Goal: Navigation & Orientation: Find specific page/section

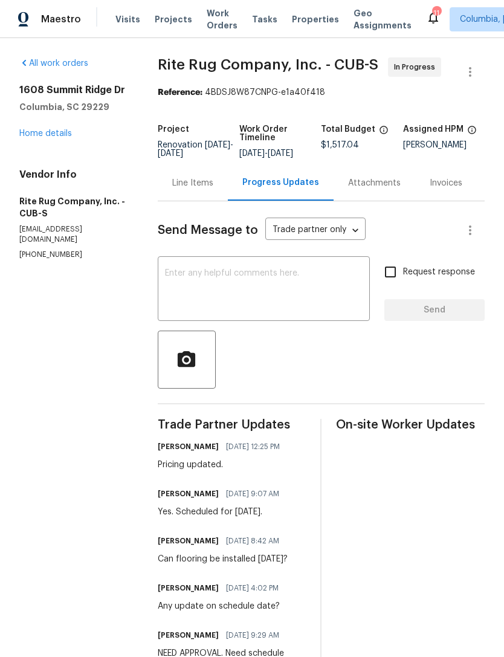
scroll to position [47, 0]
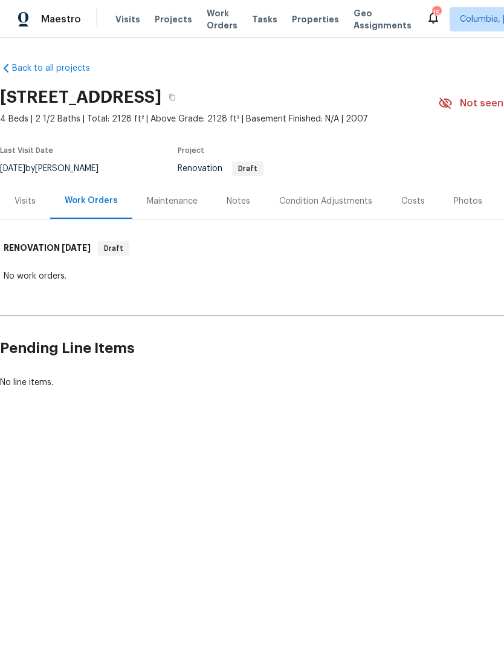
click at [231, 208] on div "Notes" at bounding box center [238, 201] width 53 height 36
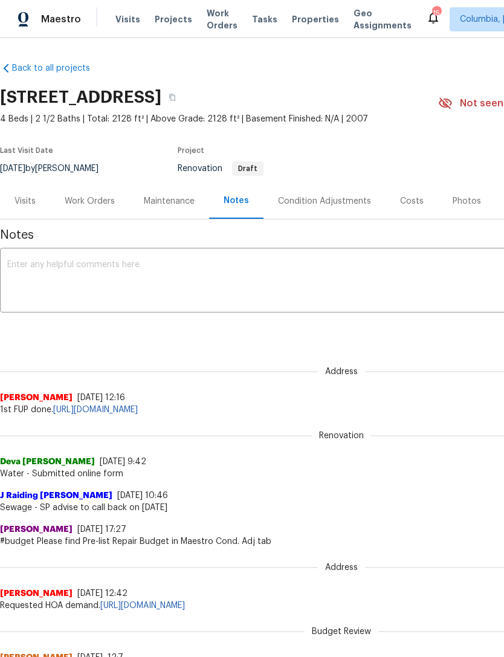
click at [82, 198] on div "Work Orders" at bounding box center [90, 201] width 50 height 12
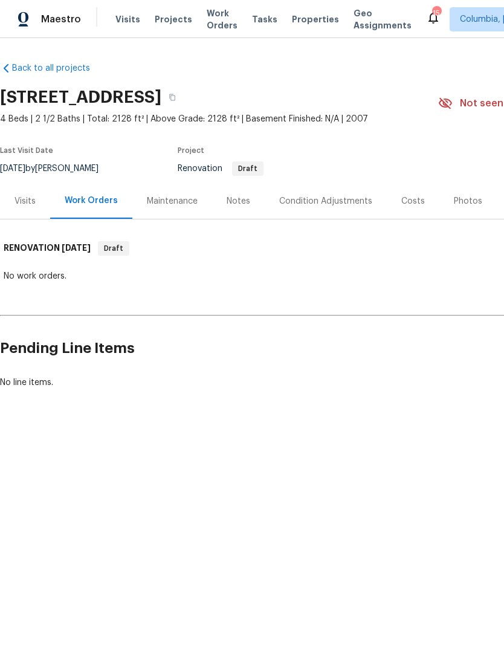
click at [168, 211] on div "Maintenance" at bounding box center [172, 201] width 80 height 36
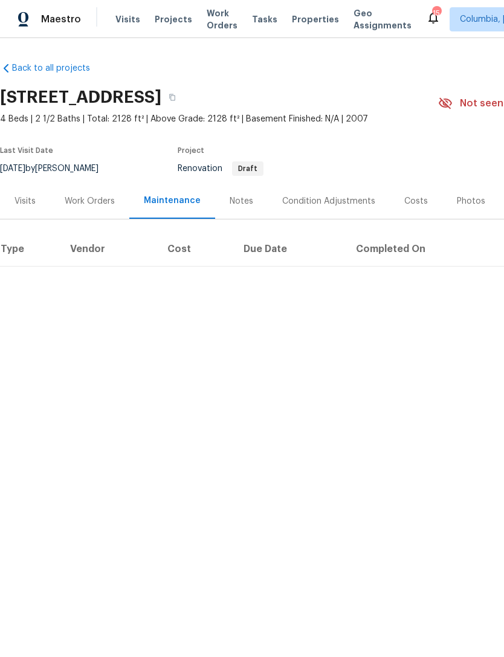
click at [294, 195] on div "Condition Adjustments" at bounding box center [328, 201] width 93 height 12
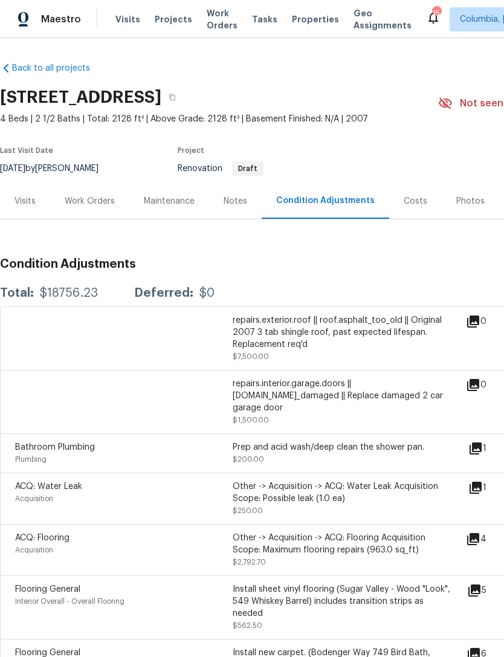
click at [405, 199] on div "Costs" at bounding box center [415, 201] width 24 height 12
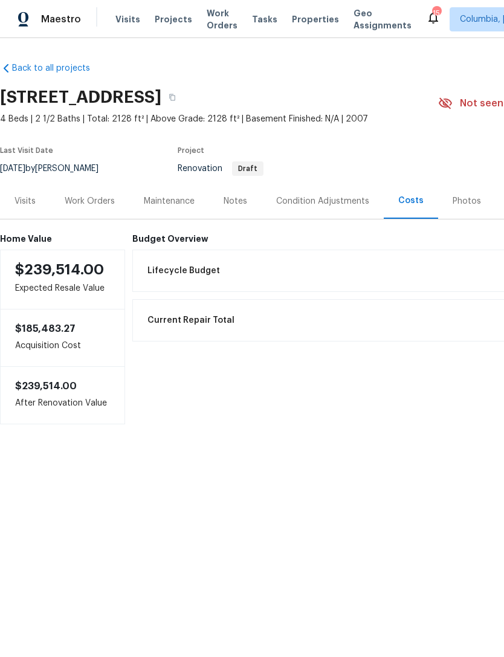
click at [178, 268] on span "Lifecycle Budget" at bounding box center [183, 271] width 72 height 12
click at [94, 199] on div "Work Orders" at bounding box center [90, 201] width 50 height 12
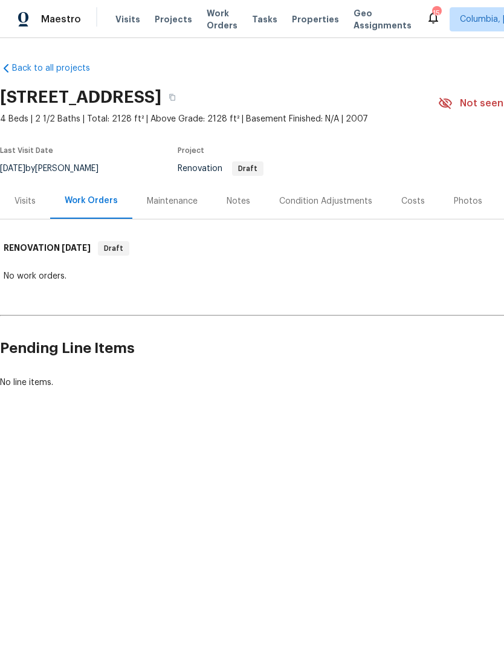
click at [241, 204] on div "Notes" at bounding box center [238, 201] width 24 height 12
